Goal: Information Seeking & Learning: Learn about a topic

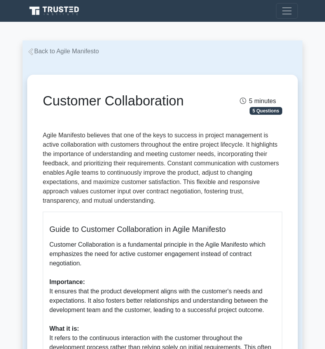
click at [60, 48] on link "Back to Agile Manifesto" at bounding box center [63, 51] width 72 height 7
